Goal: Task Accomplishment & Management: Use online tool/utility

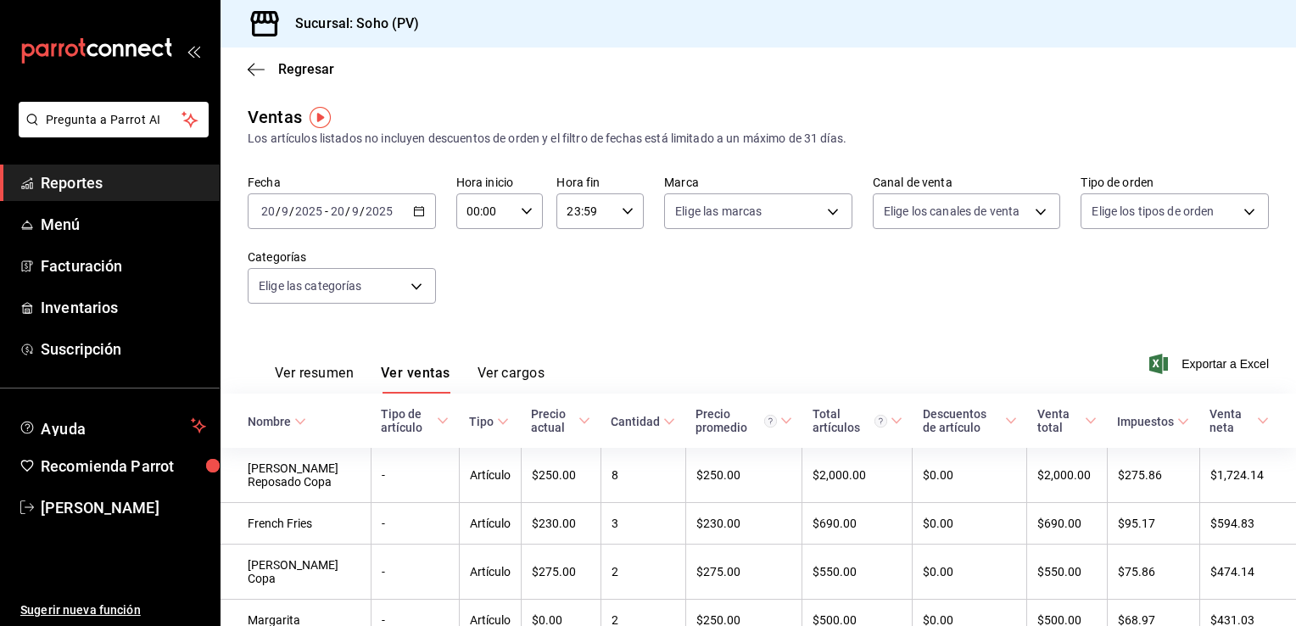
click at [60, 181] on span "Reportes" at bounding box center [123, 182] width 165 height 23
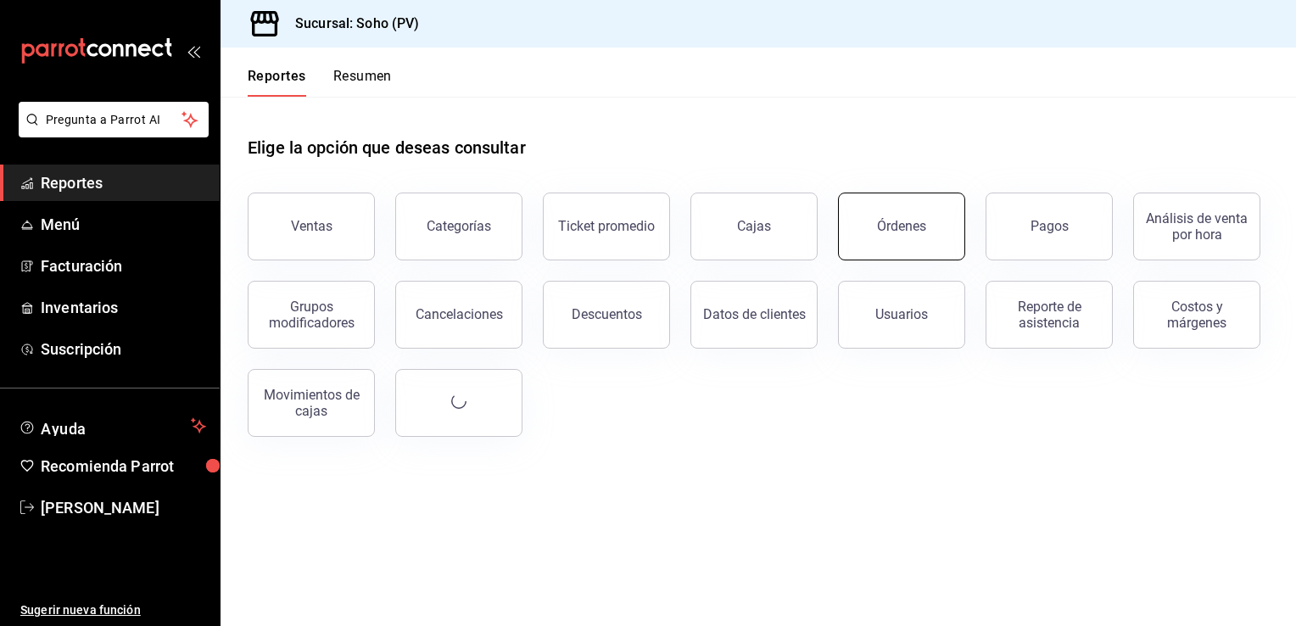
click at [898, 237] on button "Órdenes" at bounding box center [901, 227] width 127 height 68
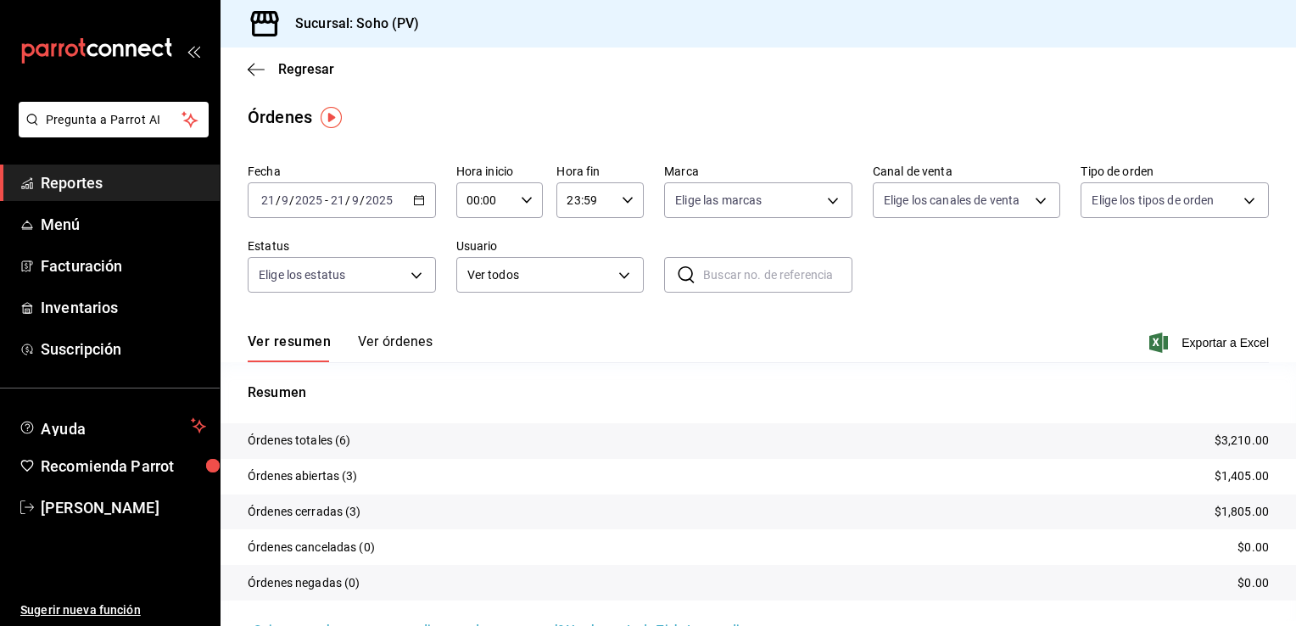
click at [419, 202] on icon "button" at bounding box center [419, 200] width 12 height 12
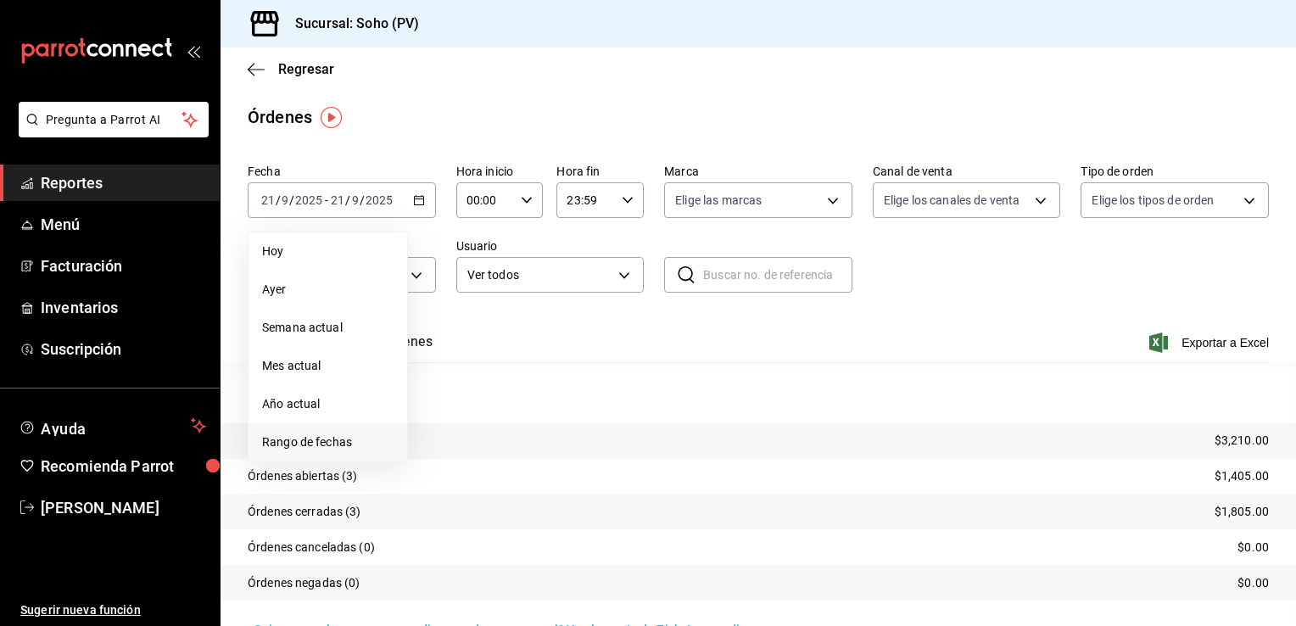
click at [293, 443] on span "Rango de fechas" at bounding box center [327, 442] width 131 height 18
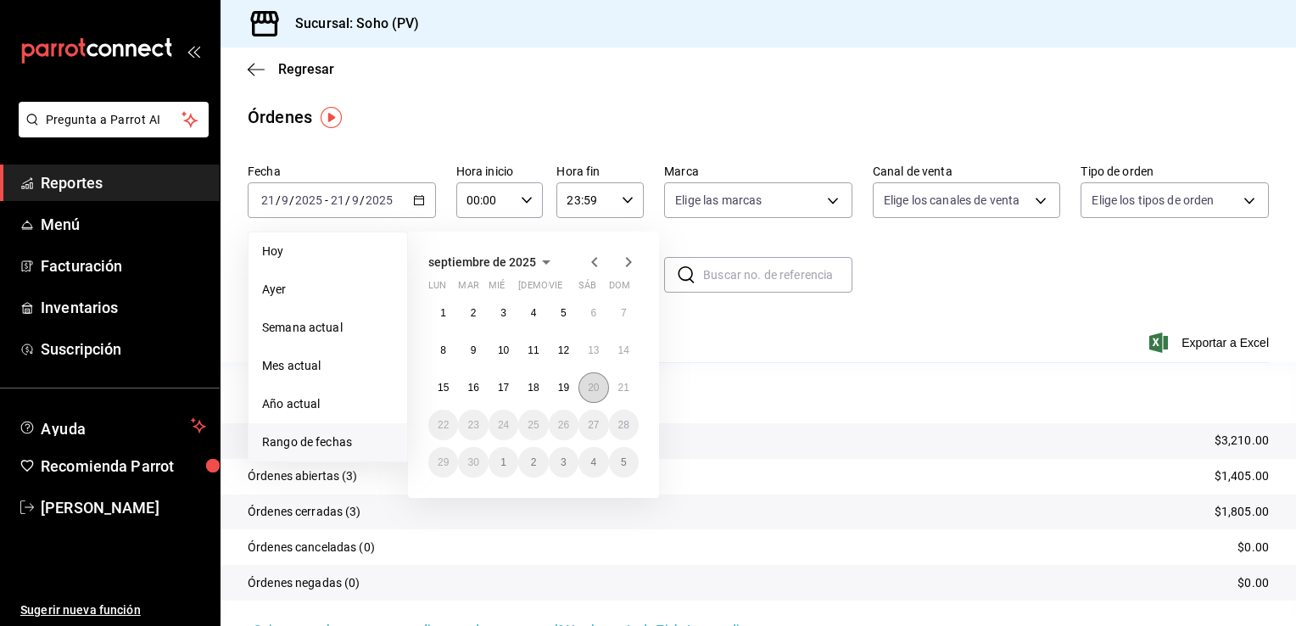
click at [597, 388] on abbr "20" at bounding box center [593, 388] width 11 height 12
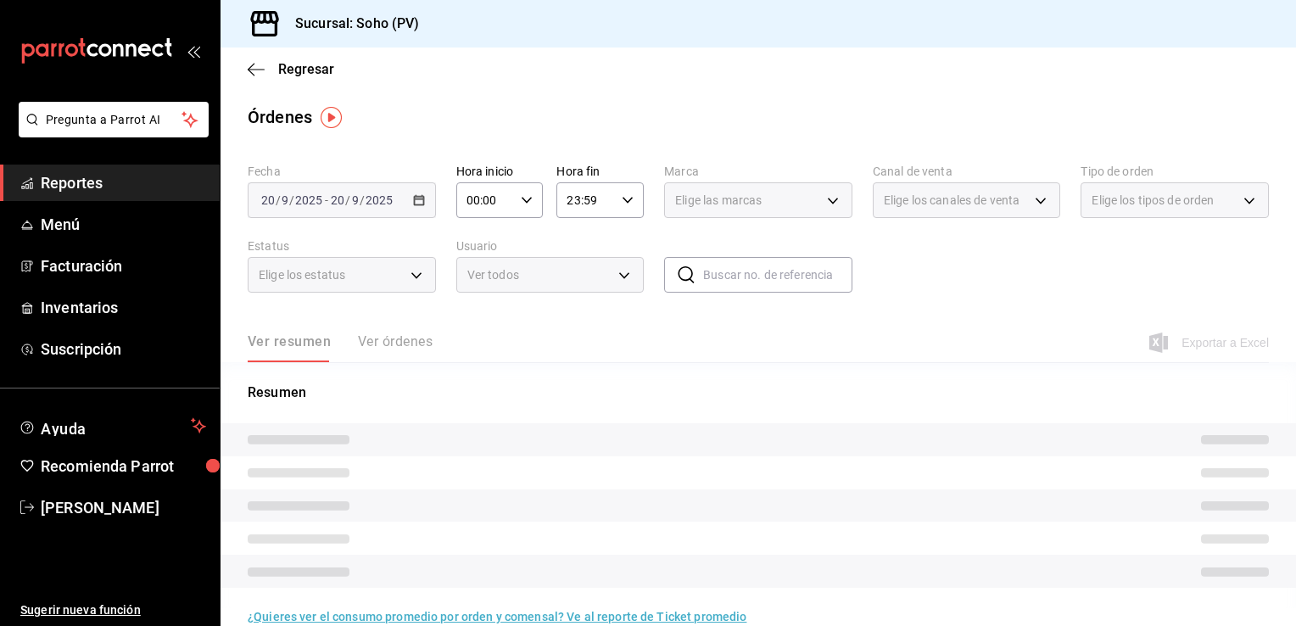
click at [597, 388] on p "Resumen" at bounding box center [758, 392] width 1021 height 20
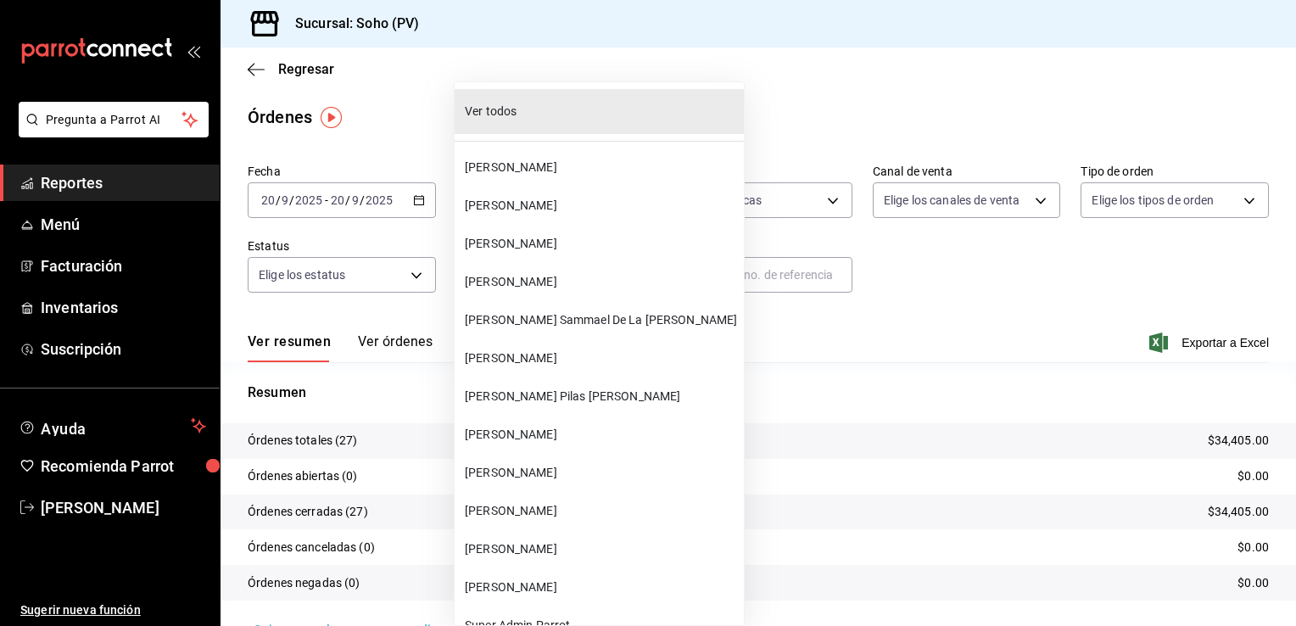
click at [617, 277] on body "Pregunta a Parrot AI Reportes Menú Facturación Inventarios Suscripción Ayuda Re…" at bounding box center [648, 313] width 1296 height 626
click at [522, 206] on span "[PERSON_NAME]" at bounding box center [601, 206] width 272 height 18
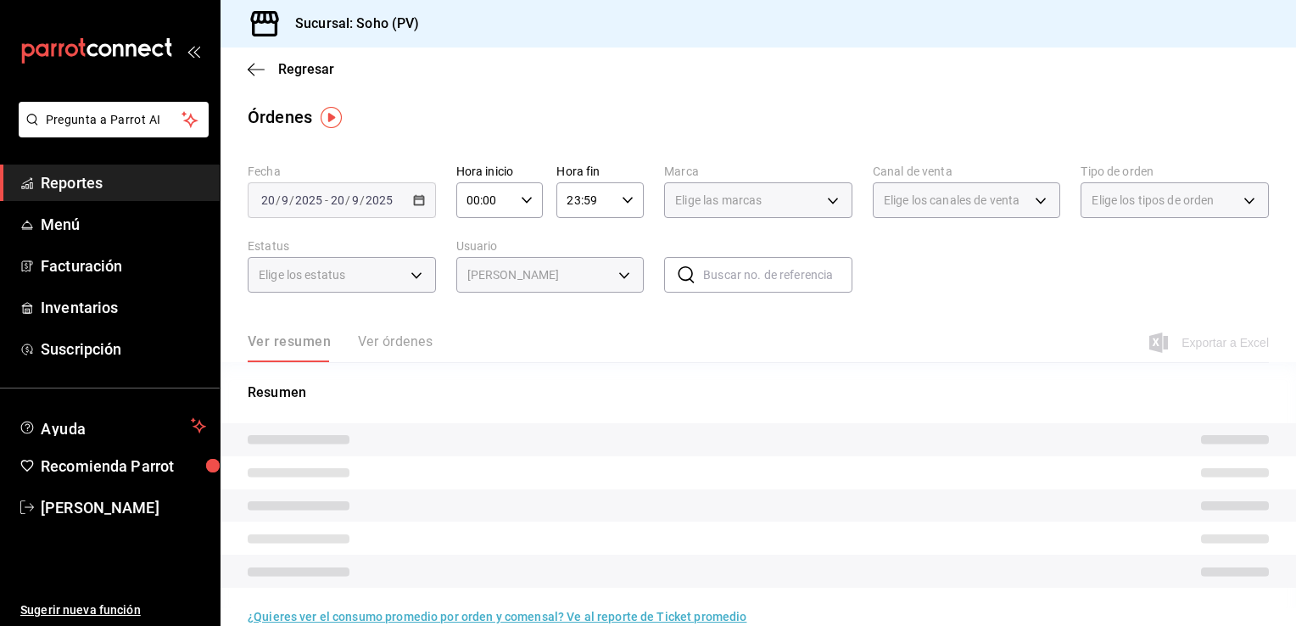
type input "eff2c79b-b475-4bd7-9a5a-0760097c9969"
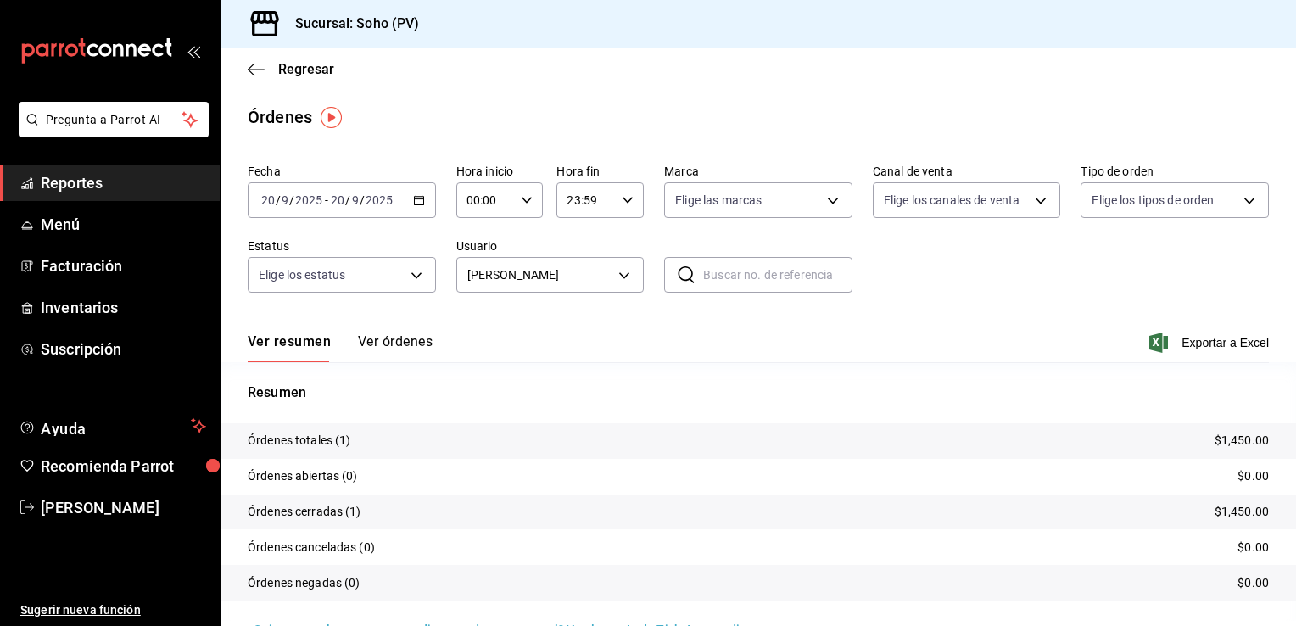
click at [383, 333] on button "Ver órdenes" at bounding box center [395, 347] width 75 height 29
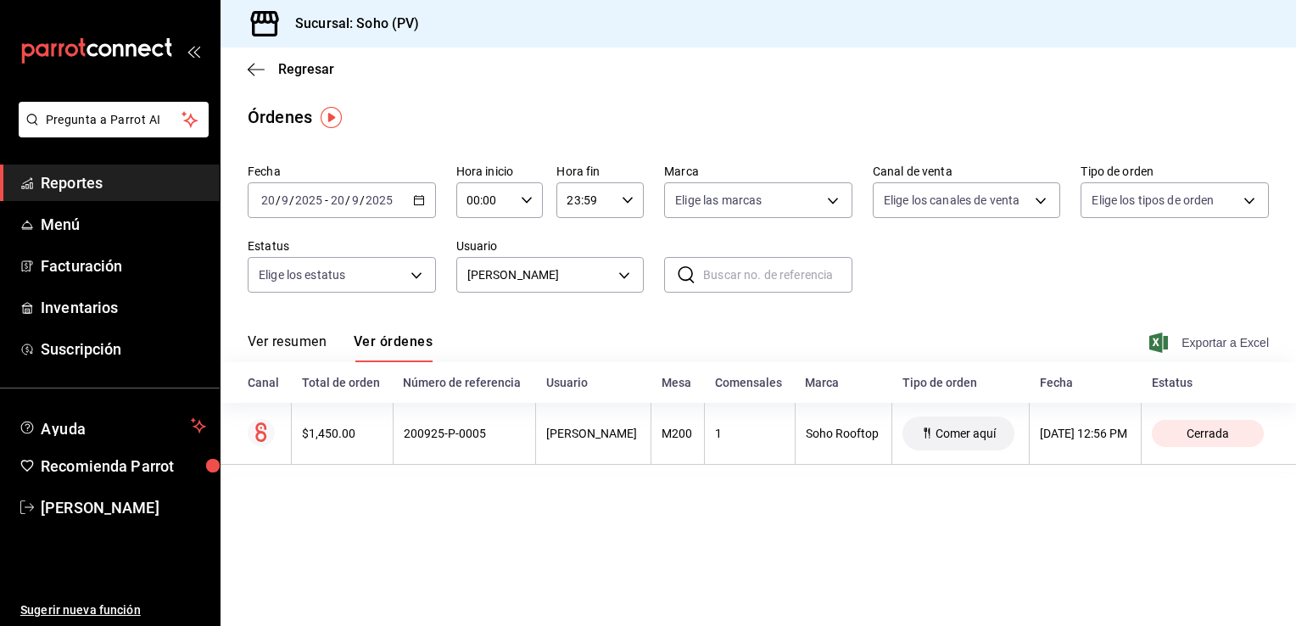
click at [1191, 343] on span "Exportar a Excel" at bounding box center [1211, 342] width 116 height 20
click at [417, 199] on icon "button" at bounding box center [419, 200] width 12 height 12
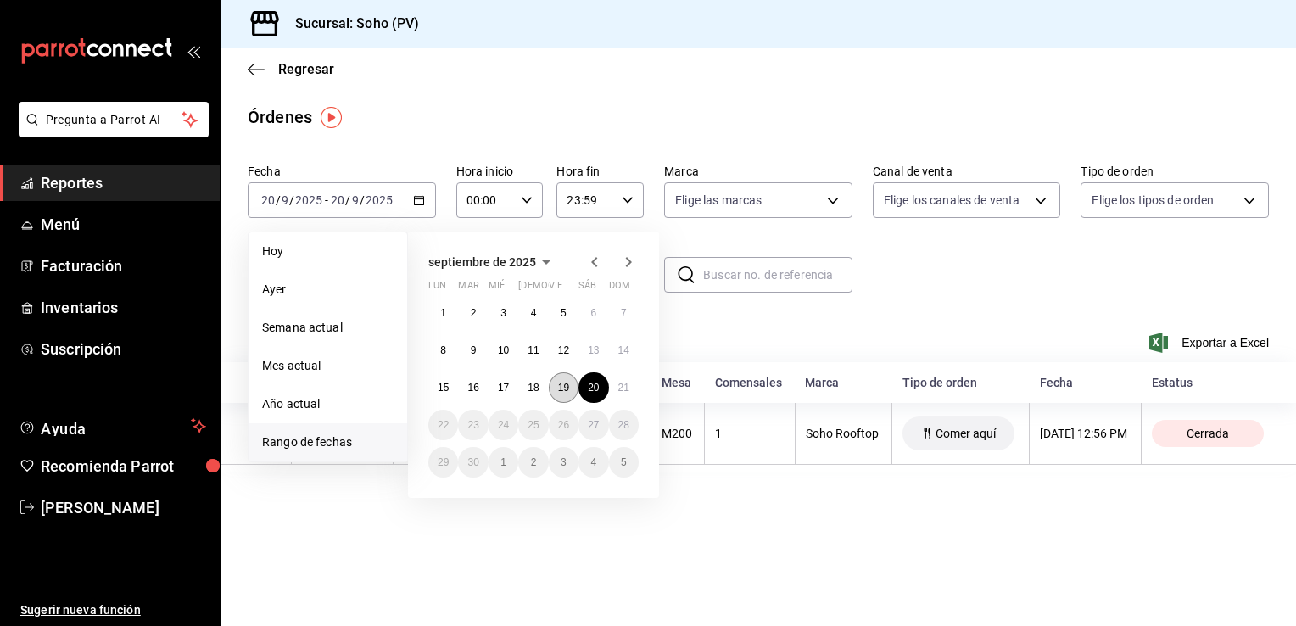
click at [561, 388] on abbr "19" at bounding box center [563, 388] width 11 height 12
click at [560, 388] on abbr "19" at bounding box center [563, 388] width 11 height 12
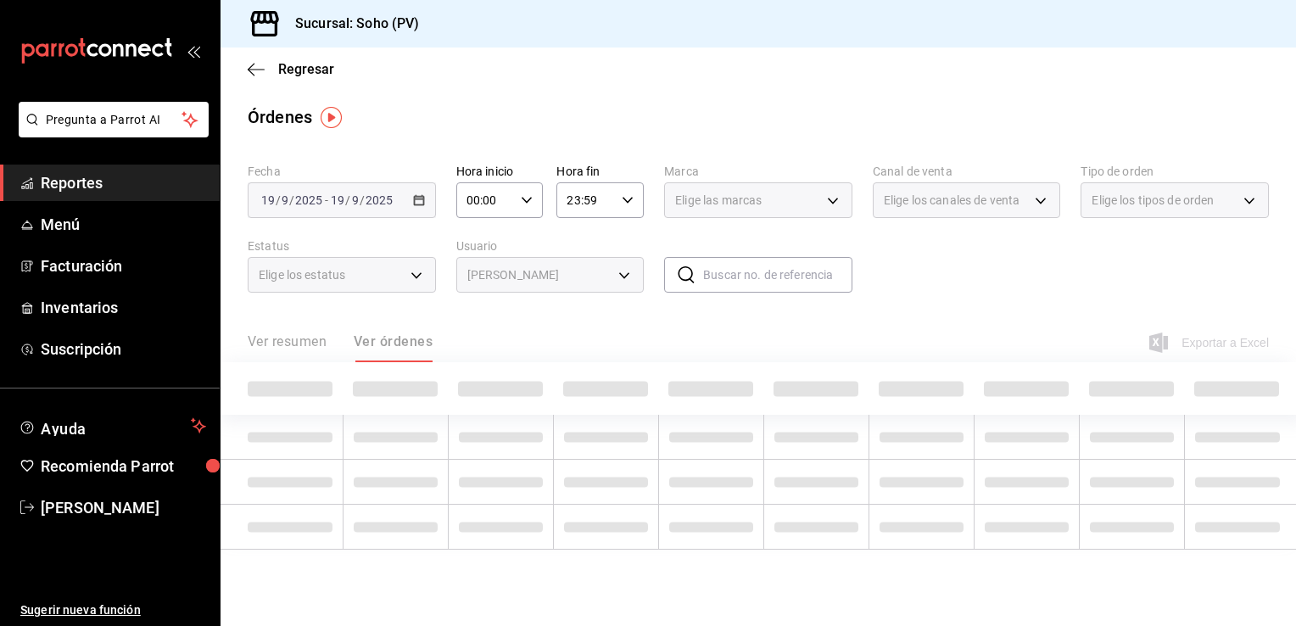
click at [560, 388] on th at bounding box center [605, 388] width 105 height 53
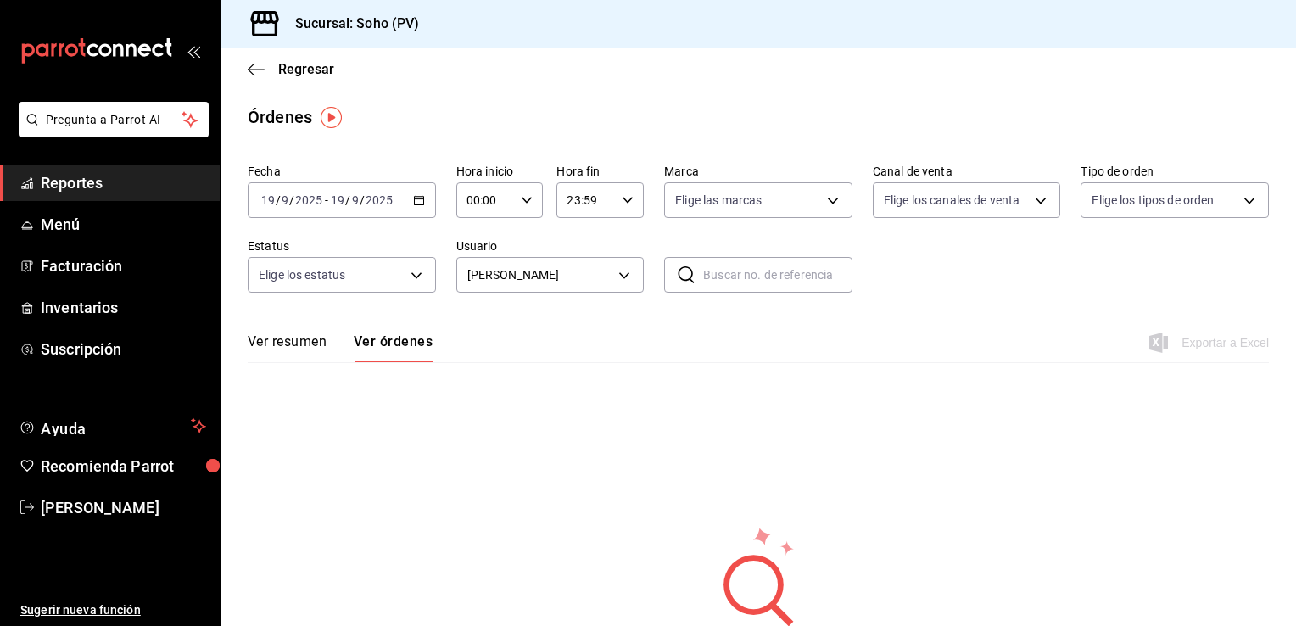
click at [400, 337] on button "Ver órdenes" at bounding box center [393, 347] width 79 height 29
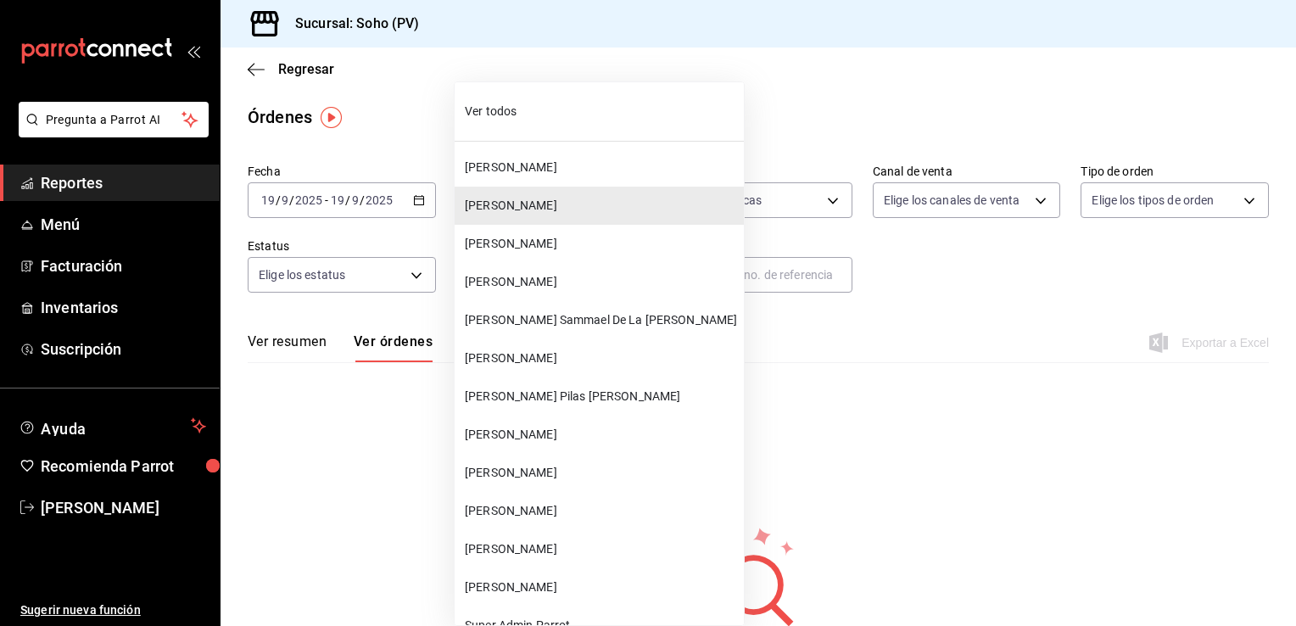
click at [617, 274] on body "Pregunta a Parrot AI Reportes Menú Facturación Inventarios Suscripción Ayuda Re…" at bounding box center [648, 313] width 1296 height 626
click at [521, 202] on span "[PERSON_NAME]" at bounding box center [601, 206] width 272 height 18
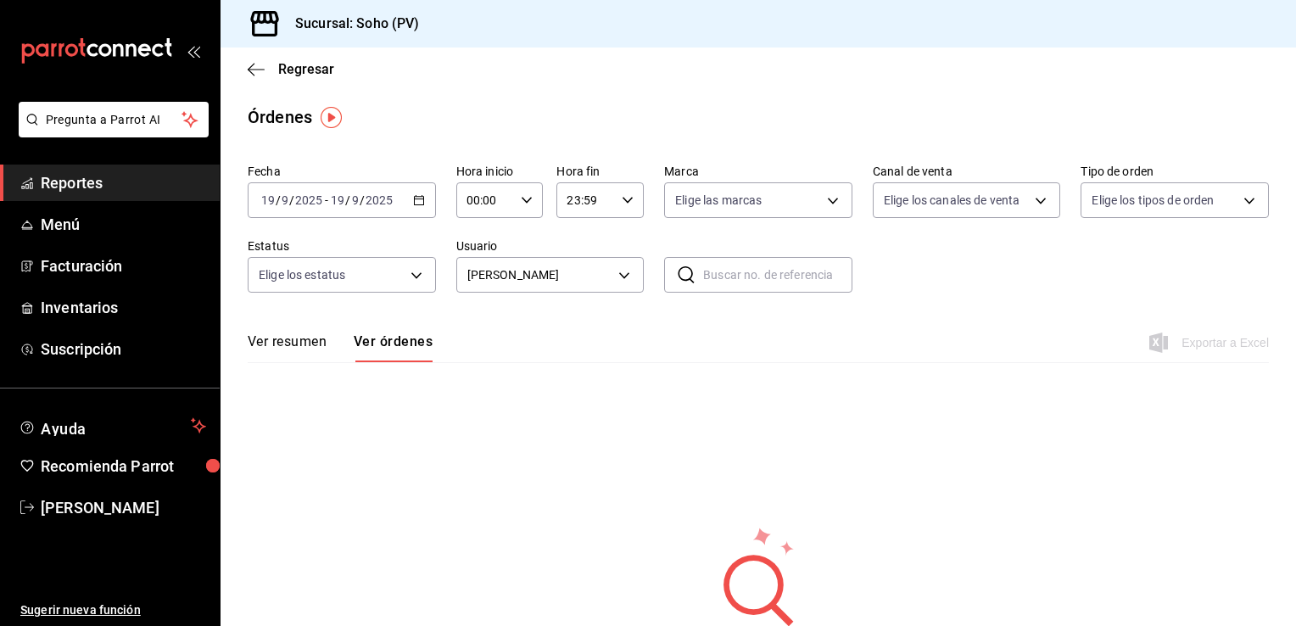
click at [397, 338] on button "Ver órdenes" at bounding box center [393, 347] width 79 height 29
click at [415, 201] on icon "button" at bounding box center [419, 200] width 12 height 12
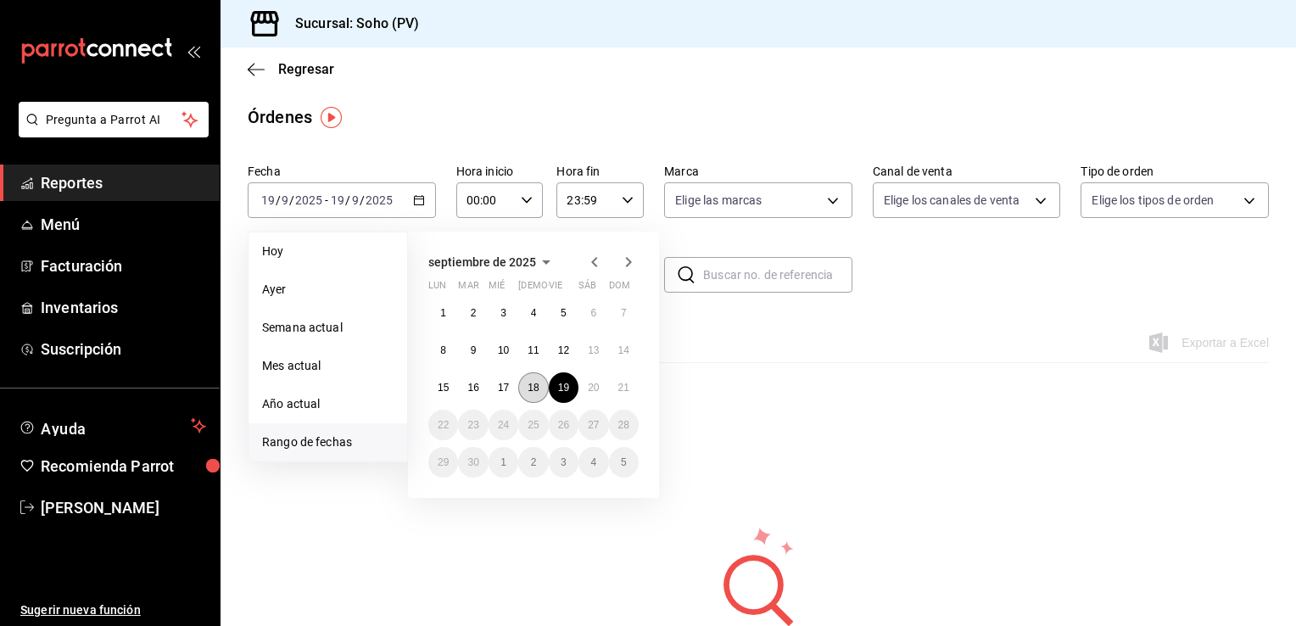
click at [536, 389] on abbr "18" at bounding box center [533, 388] width 11 height 12
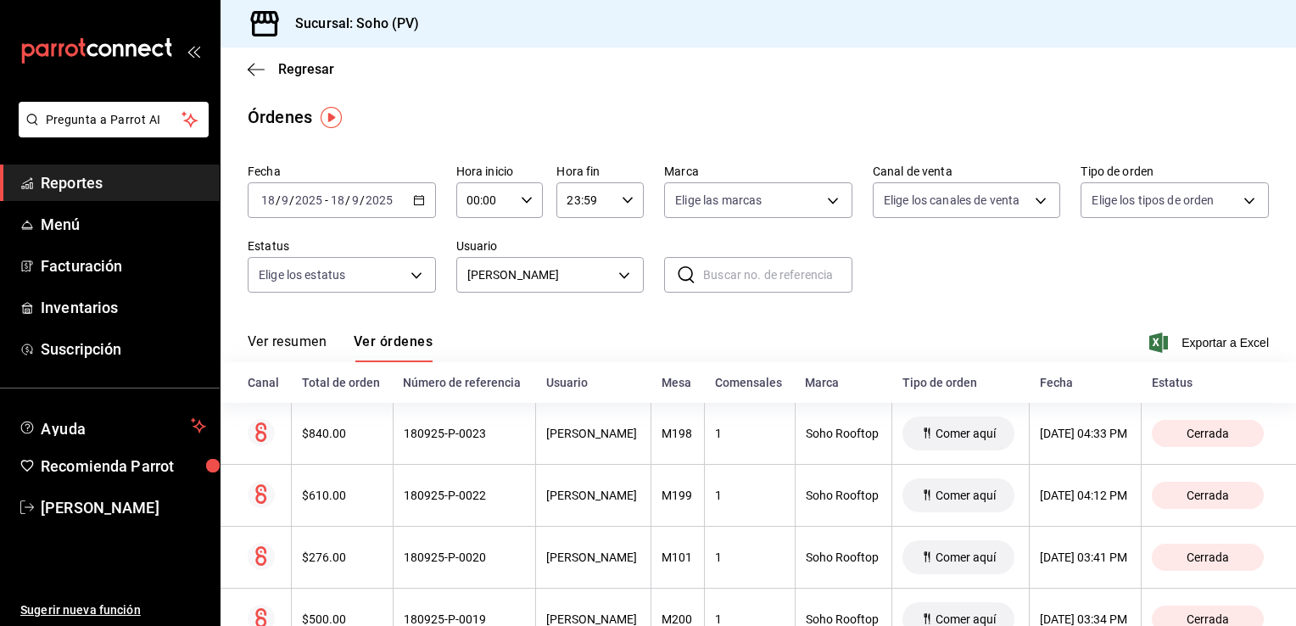
click at [420, 198] on icon "button" at bounding box center [419, 200] width 12 height 12
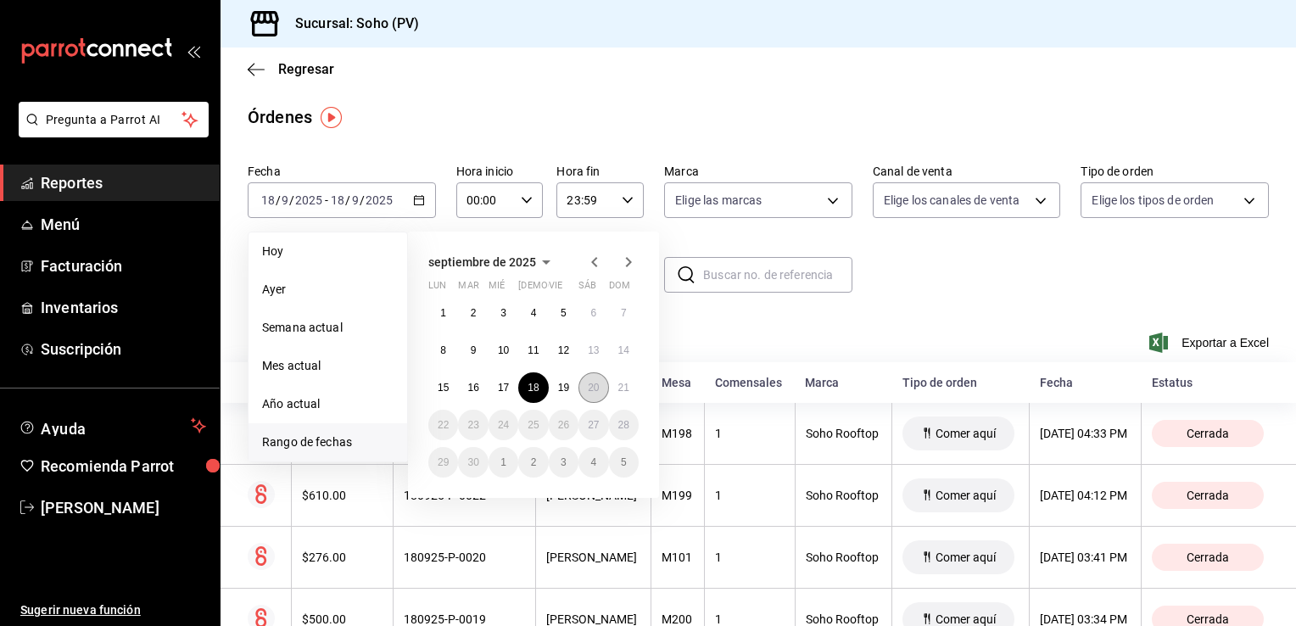
click at [600, 394] on button "20" at bounding box center [593, 387] width 30 height 31
click at [600, 391] on button "20" at bounding box center [593, 387] width 30 height 31
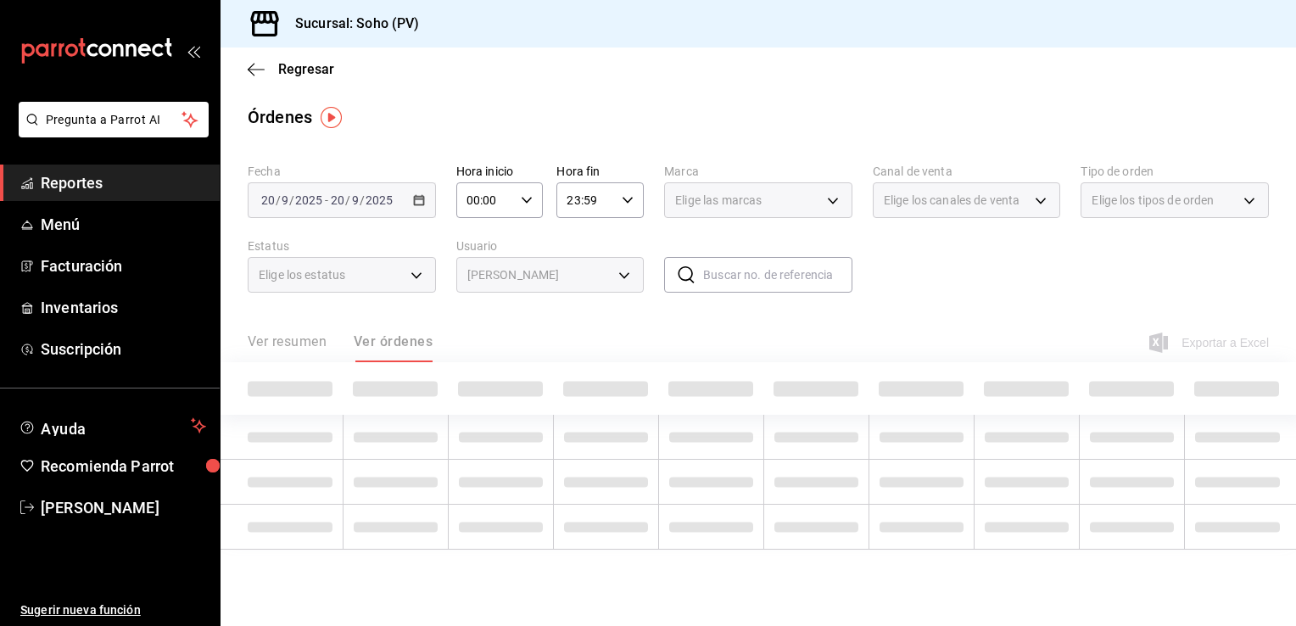
click at [600, 391] on span at bounding box center [605, 389] width 85 height 15
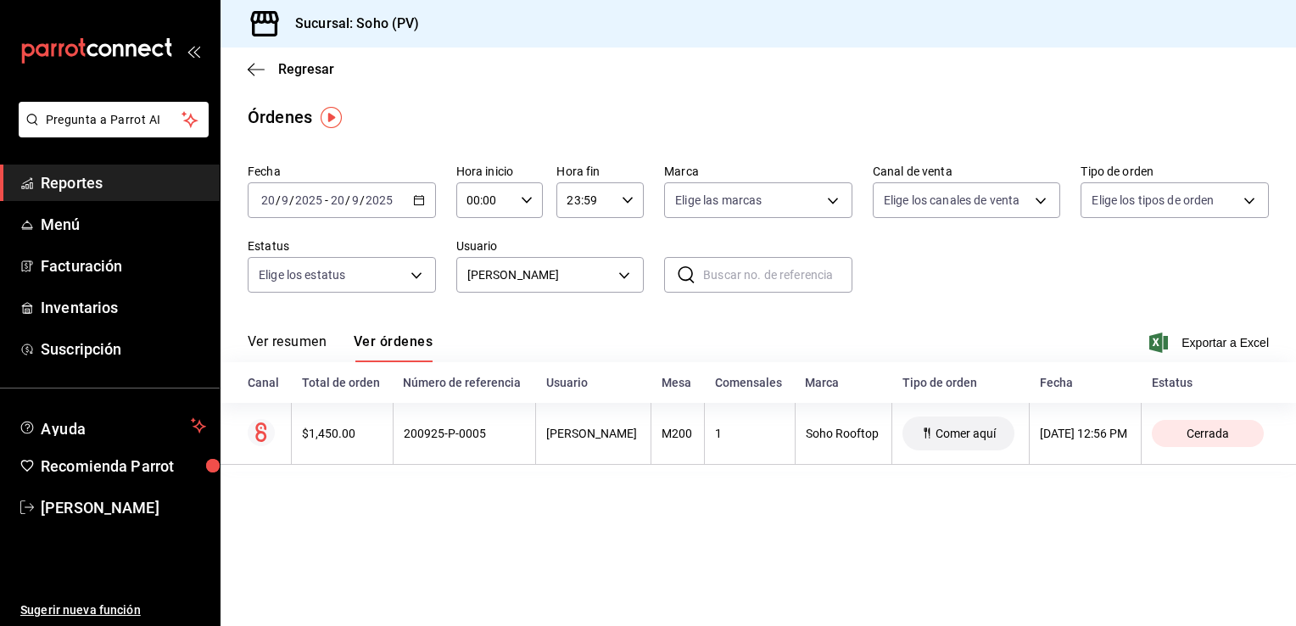
click at [420, 197] on \(Stroke\) "button" at bounding box center [419, 200] width 10 height 9
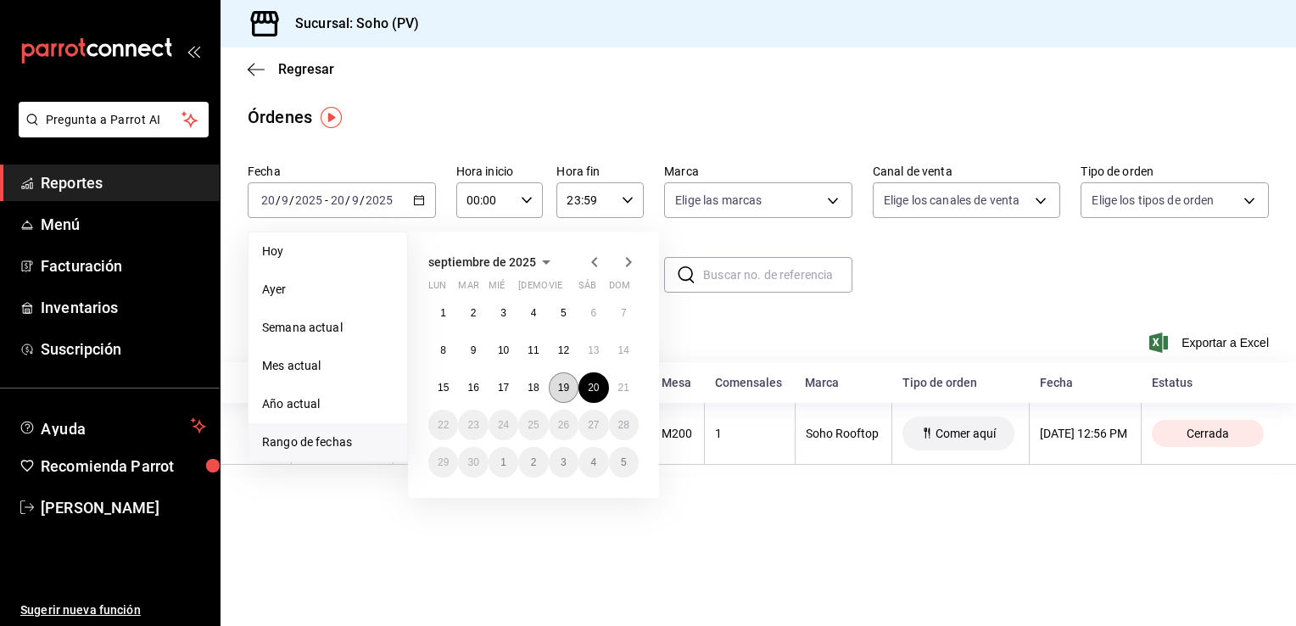
click at [567, 388] on abbr "19" at bounding box center [563, 388] width 11 height 12
click at [561, 385] on abbr "19" at bounding box center [563, 388] width 11 height 12
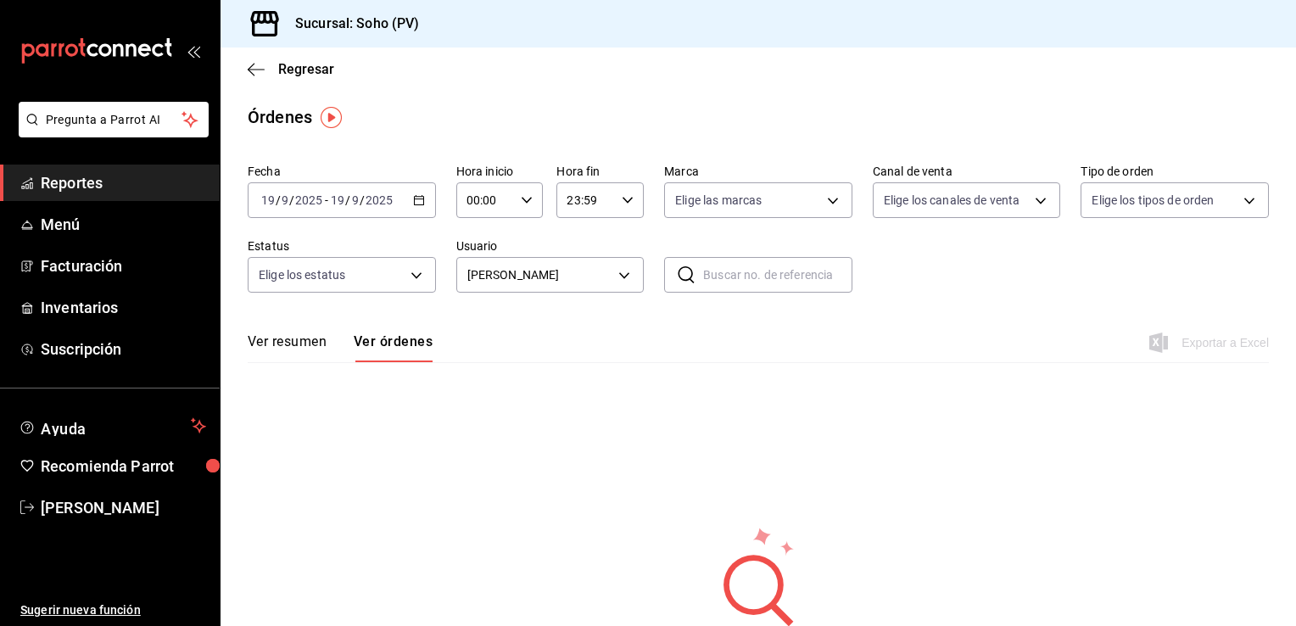
click at [383, 338] on button "Ver órdenes" at bounding box center [393, 347] width 79 height 29
click at [410, 420] on div "Fecha [DATE] [DATE] - [DATE] [DATE] Hora inicio 00:00 Hora inicio Hora fin 23:5…" at bounding box center [758, 434] width 1075 height 554
